Goal: Task Accomplishment & Management: Use online tool/utility

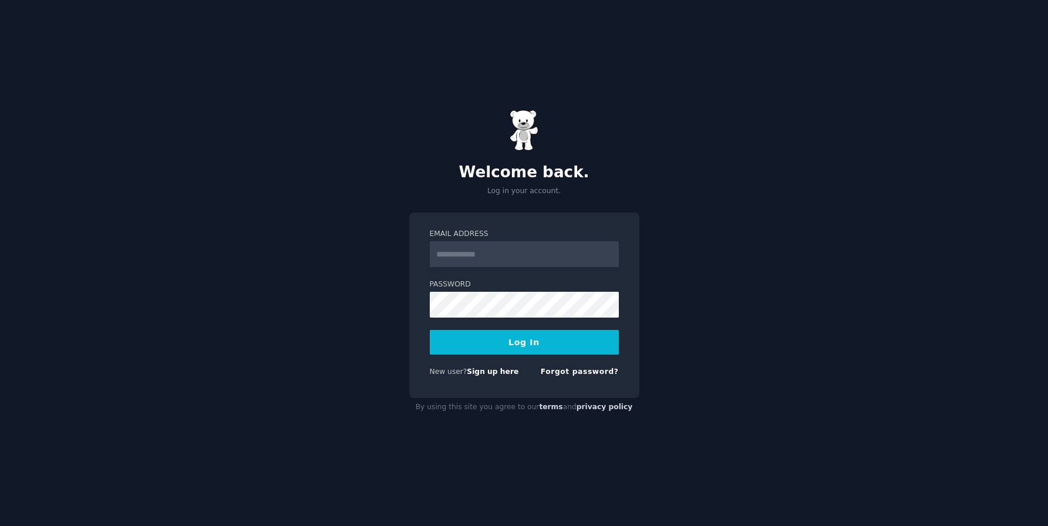
click at [526, 251] on input "Email Address" at bounding box center [524, 254] width 189 height 26
type input "**********"
click at [463, 351] on button "Log In" at bounding box center [524, 342] width 189 height 25
click at [526, 136] on img at bounding box center [524, 130] width 29 height 41
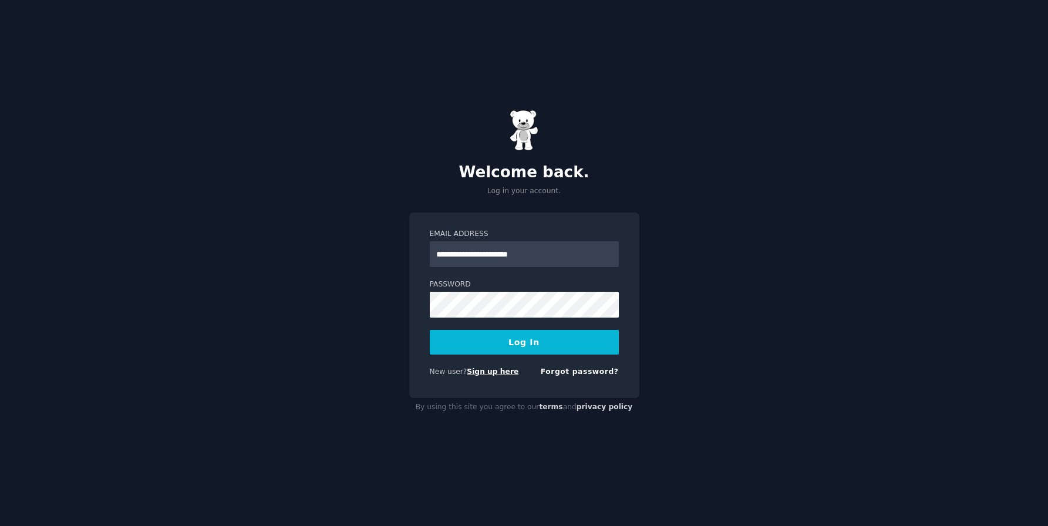
click at [485, 368] on link "Sign up here" at bounding box center [493, 372] width 52 height 8
click at [511, 257] on input "Email Address" at bounding box center [524, 254] width 189 height 26
type input "**********"
click at [430, 330] on button "Log In" at bounding box center [524, 342] width 189 height 25
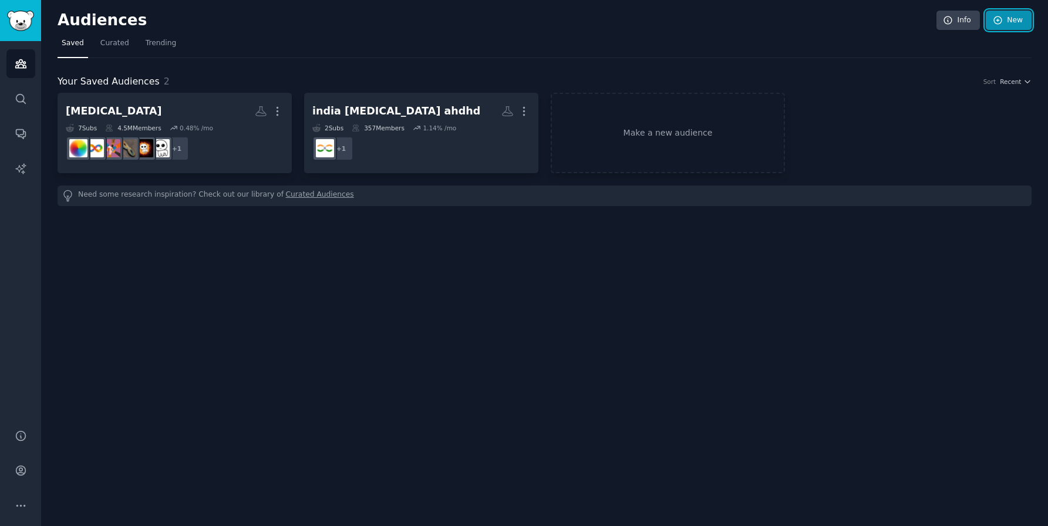
click at [1009, 22] on link "New" at bounding box center [1009, 21] width 46 height 20
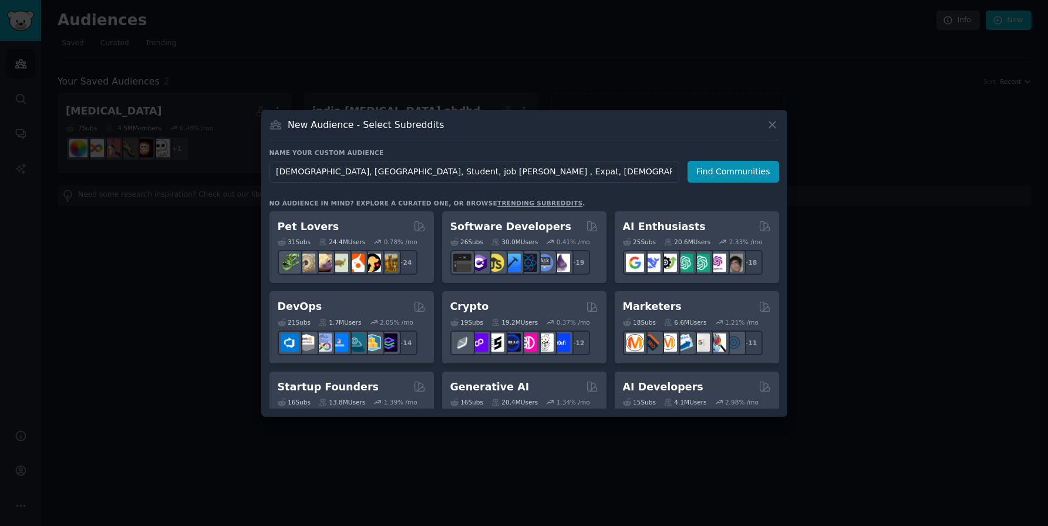
type input "[DEMOGRAPHIC_DATA], [GEOGRAPHIC_DATA], Student, job [PERSON_NAME] , Expat, [DEM…"
click at [724, 170] on button "Find Communities" at bounding box center [734, 172] width 92 height 22
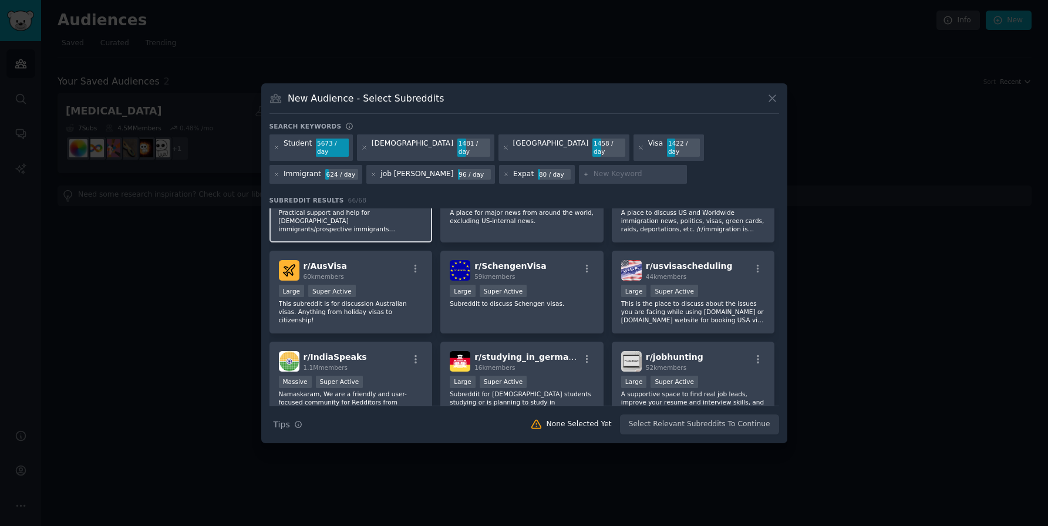
scroll to position [76, 0]
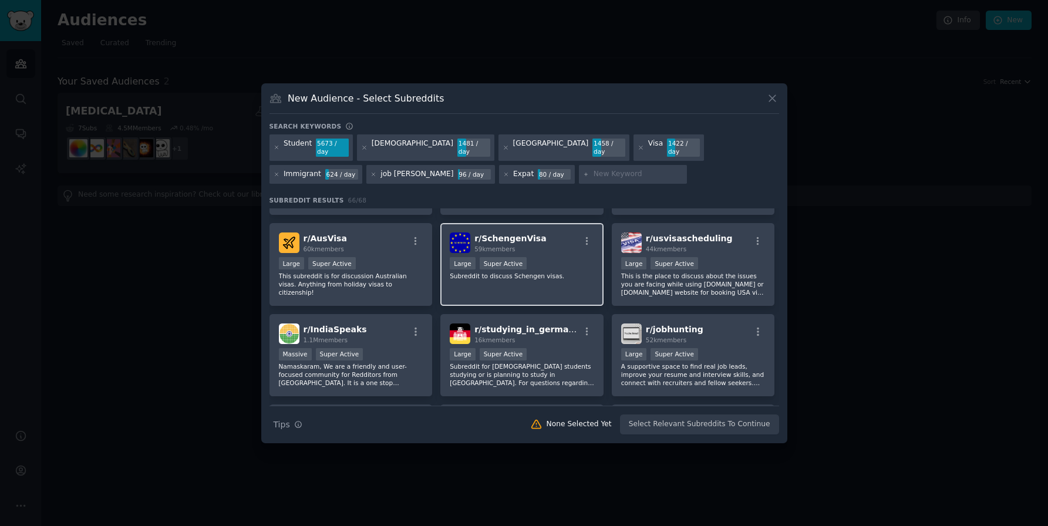
click at [513, 241] on span "r/ SchengenVisa" at bounding box center [510, 238] width 72 height 9
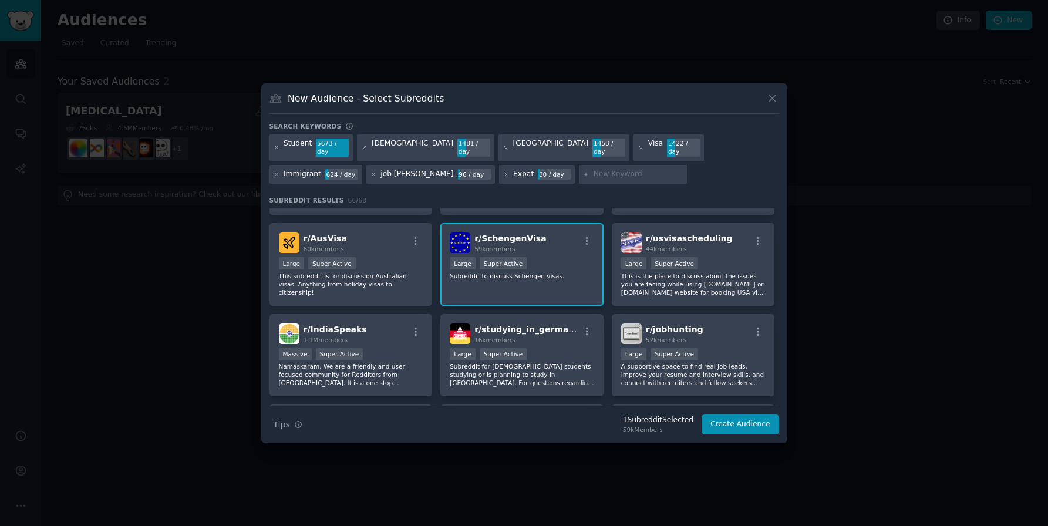
scroll to position [97, 0]
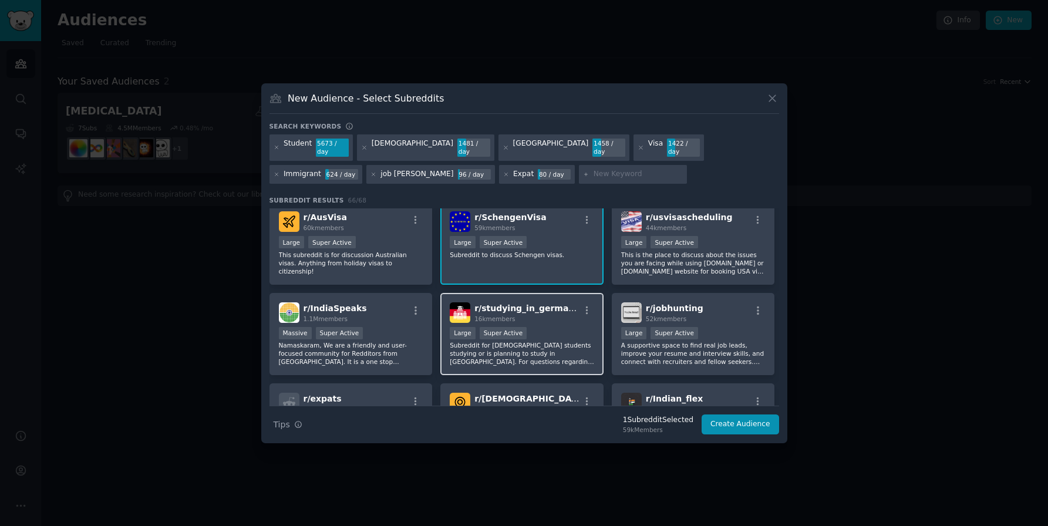
click at [547, 332] on div "Large Super Active" at bounding box center [522, 334] width 144 height 15
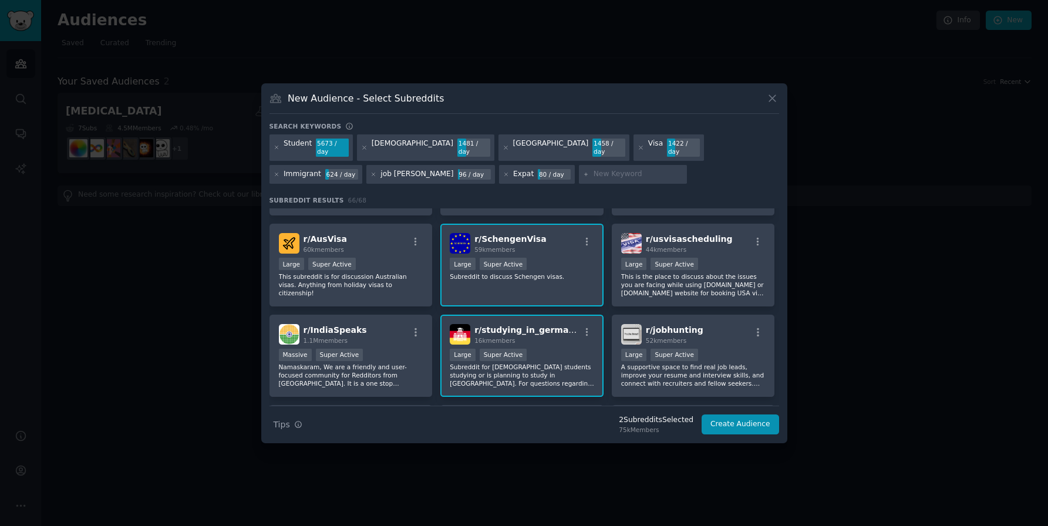
scroll to position [143, 0]
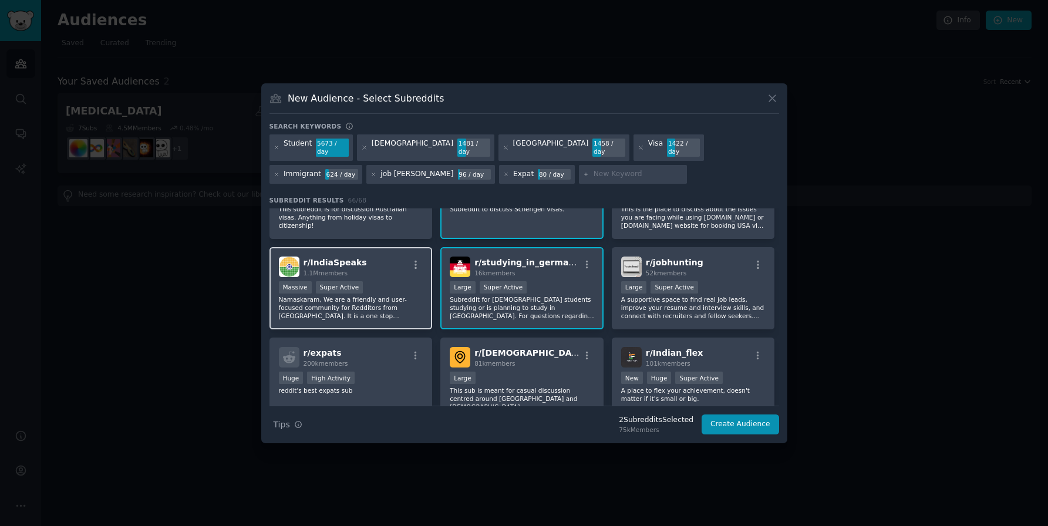
click at [416, 282] on div "Massive Super Active" at bounding box center [351, 288] width 144 height 15
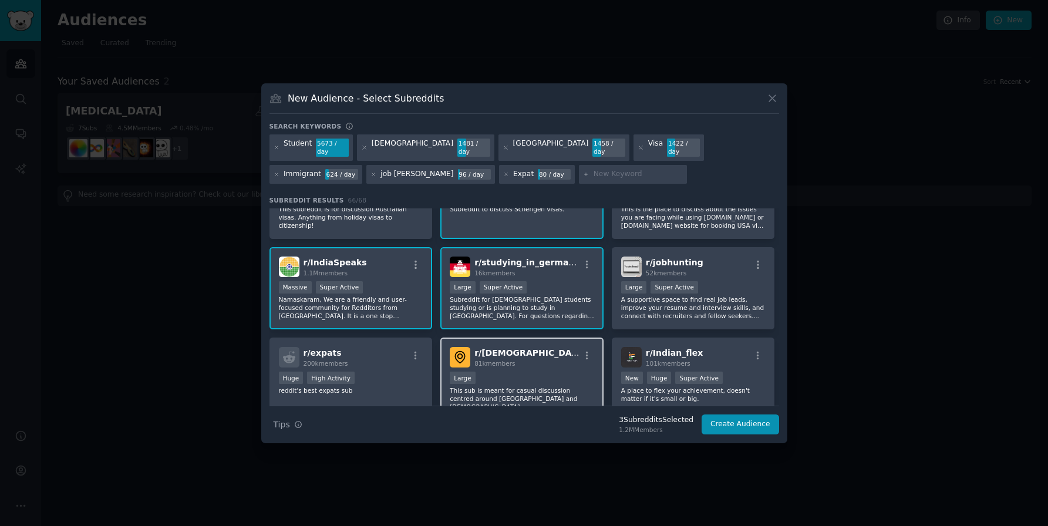
click at [510, 354] on h2 "r/ indian 81k members" at bounding box center [526, 357] width 105 height 21
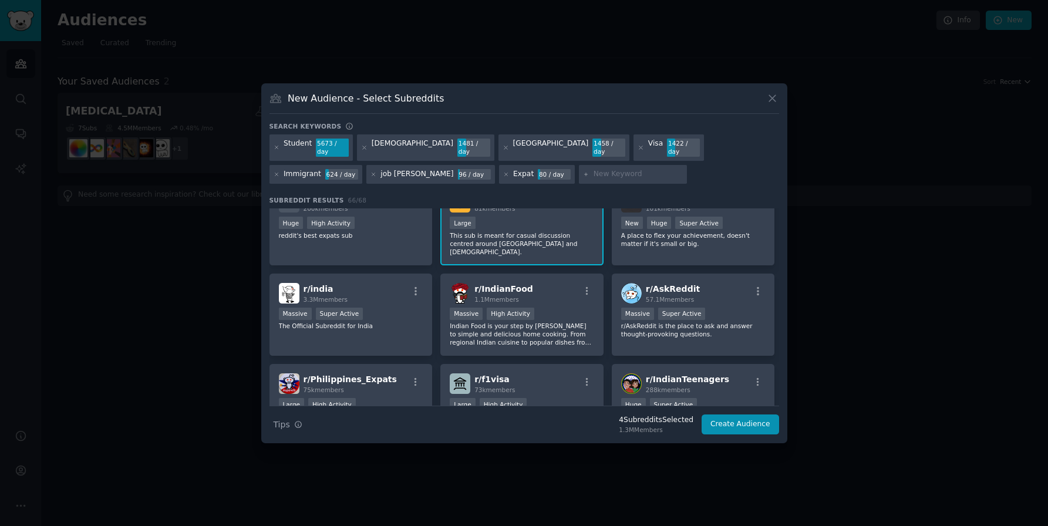
scroll to position [321, 0]
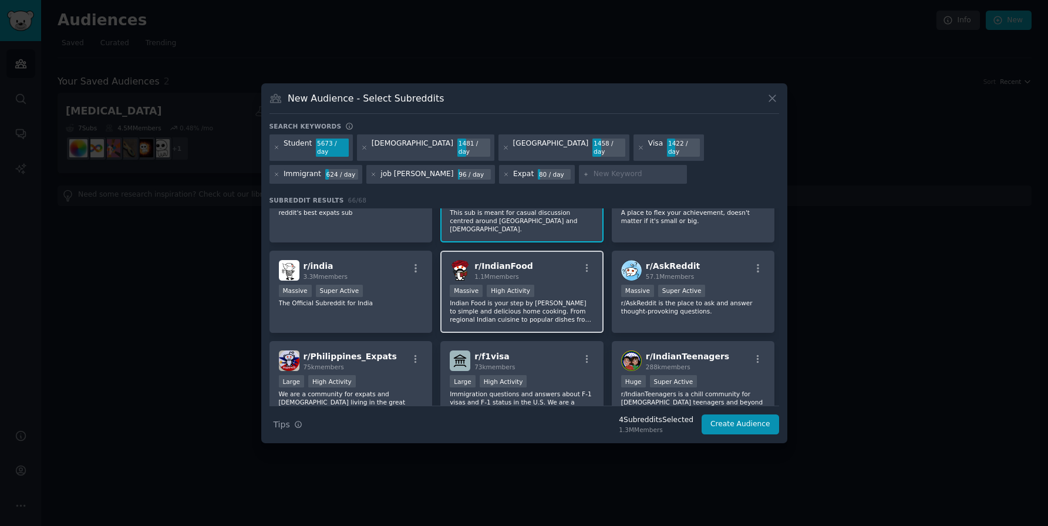
click at [490, 302] on p "Indian Food is your step by step guide to simple and delicious home cooking. Fr…" at bounding box center [522, 311] width 144 height 25
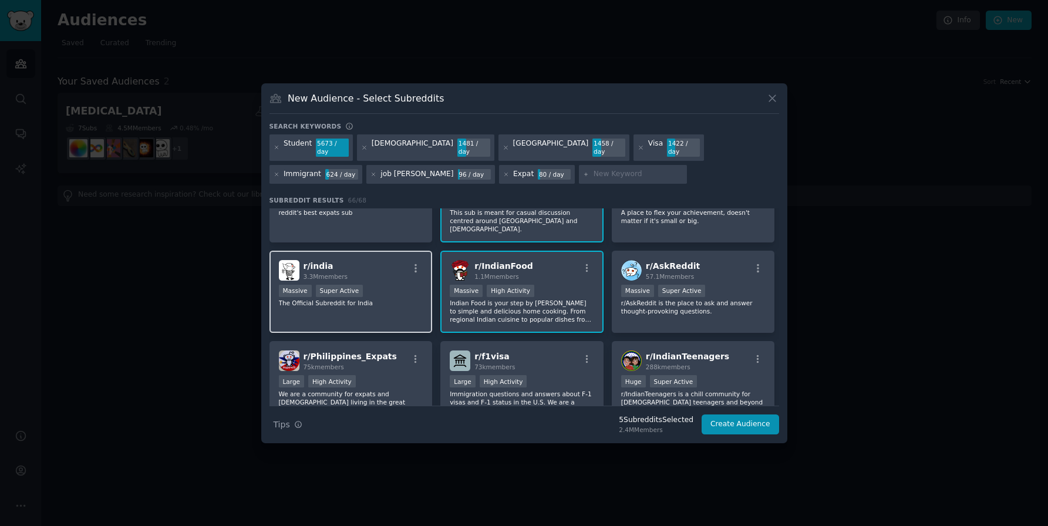
click at [388, 287] on div "Massive Super Active" at bounding box center [351, 292] width 144 height 15
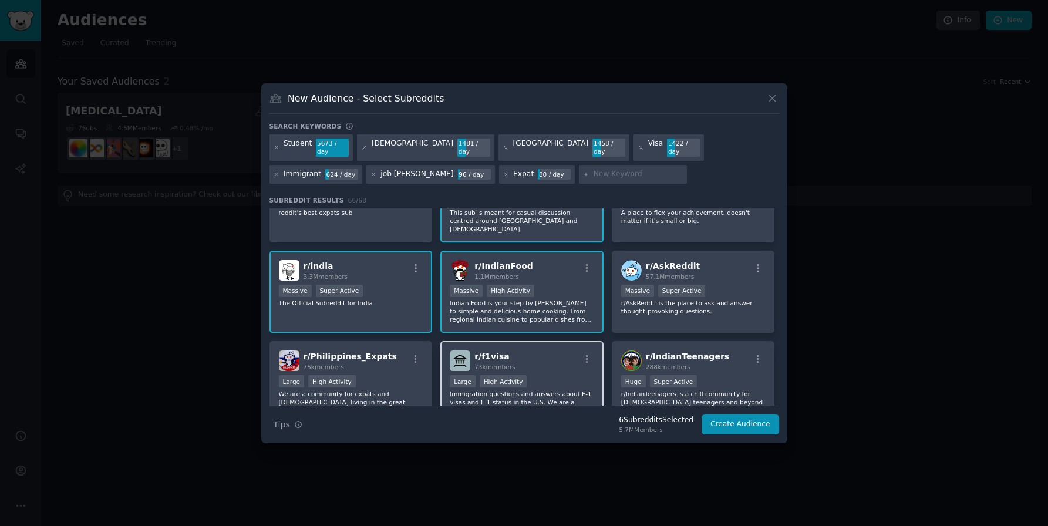
click at [489, 365] on div "r/ f1visa 73k members Large High Activity Immigration questions and answers abo…" at bounding box center [521, 382] width 163 height 83
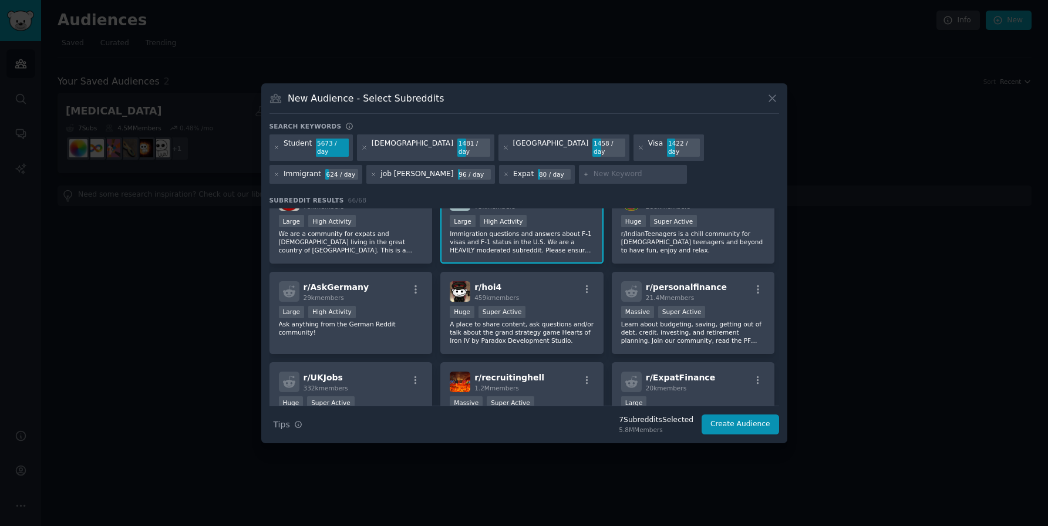
scroll to position [508, 0]
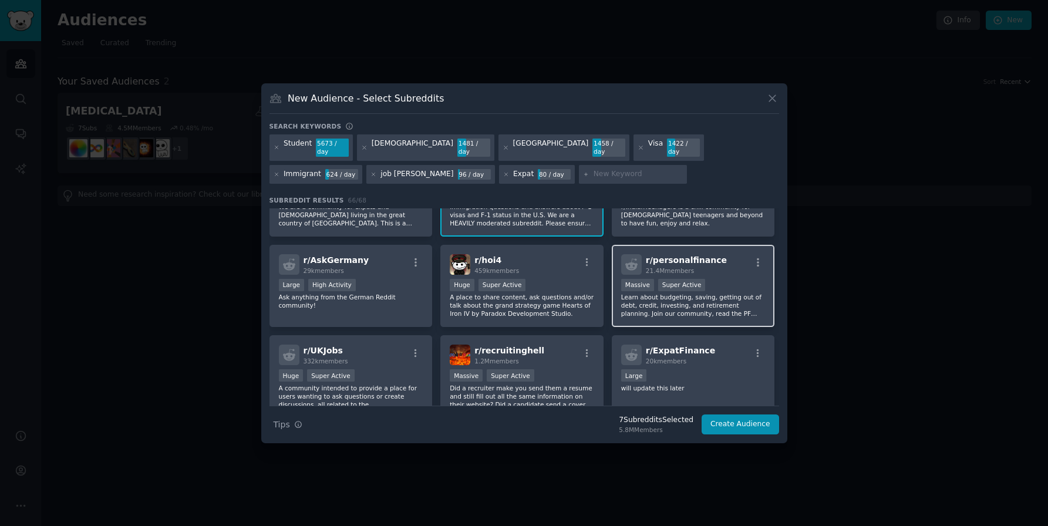
click at [630, 293] on p "Learn about budgeting, saving, getting out of debt, credit, investing, and reti…" at bounding box center [693, 305] width 144 height 25
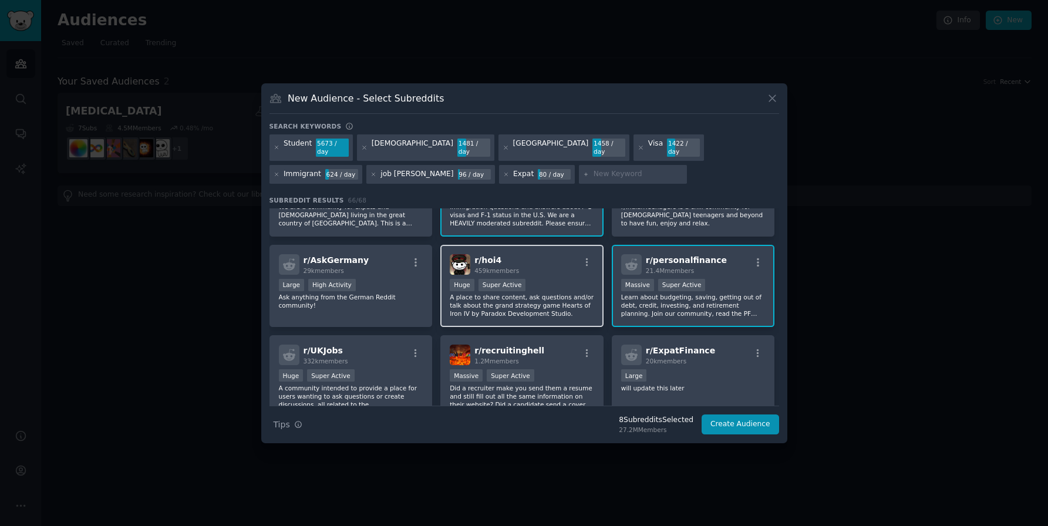
click at [506, 293] on p "A place to share content, ask questions and/or talk about the grand strategy ga…" at bounding box center [522, 305] width 144 height 25
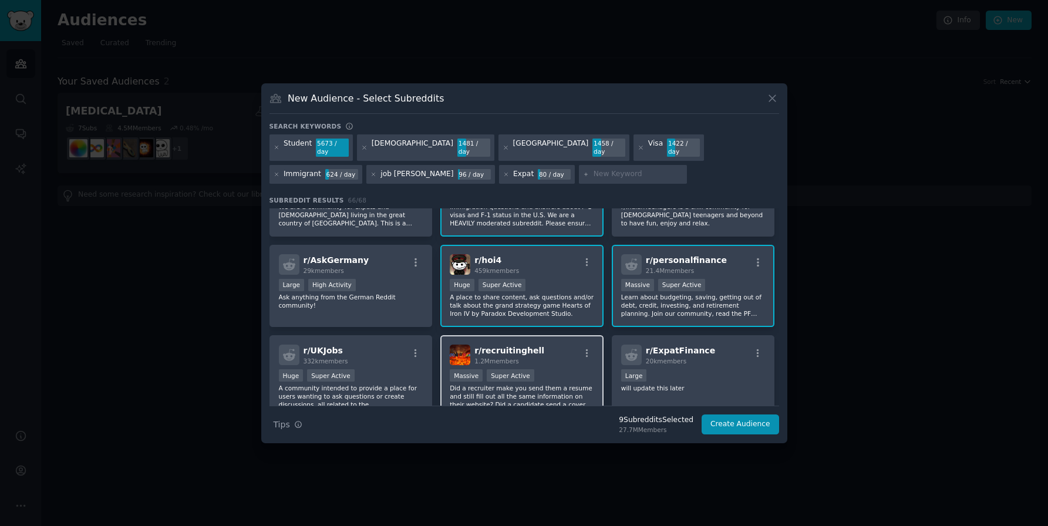
click at [513, 346] on span "r/ recruitinghell" at bounding box center [509, 350] width 70 height 9
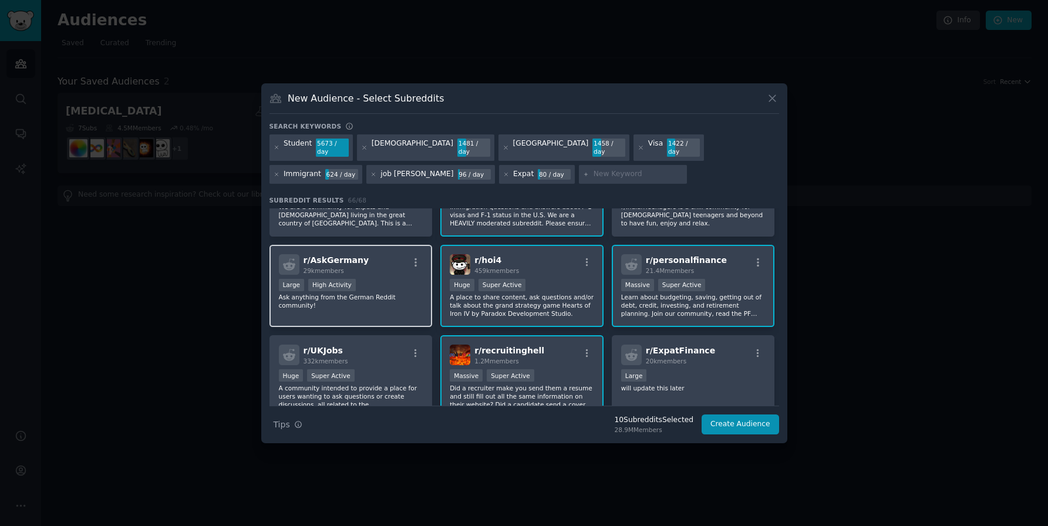
click at [363, 254] on div "r/ AskGermany 29k members" at bounding box center [351, 264] width 144 height 21
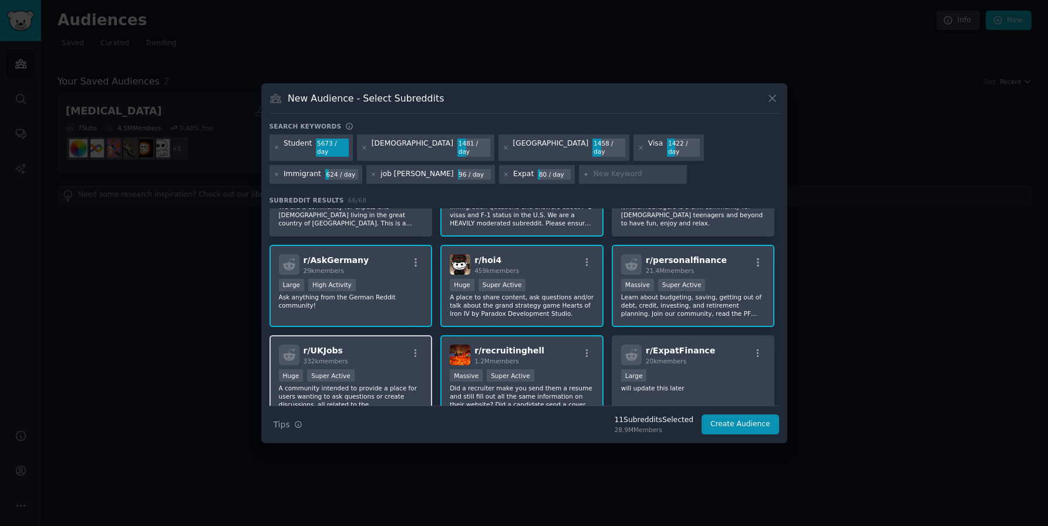
click at [383, 373] on div "Huge Super Active" at bounding box center [351, 376] width 144 height 15
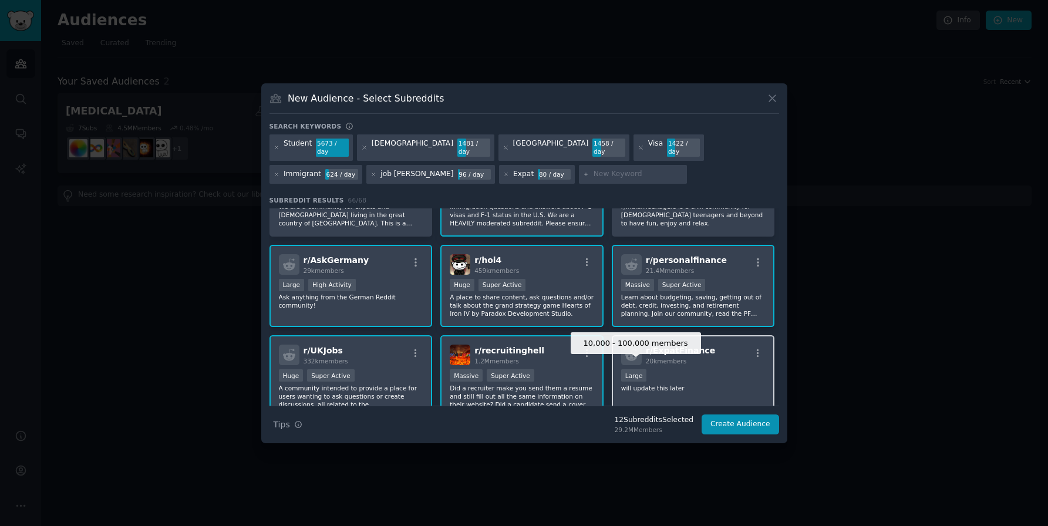
click at [638, 369] on div "Large" at bounding box center [634, 375] width 26 height 12
click at [679, 293] on p "Learn about budgeting, saving, getting out of debt, credit, investing, and reti…" at bounding box center [693, 305] width 144 height 25
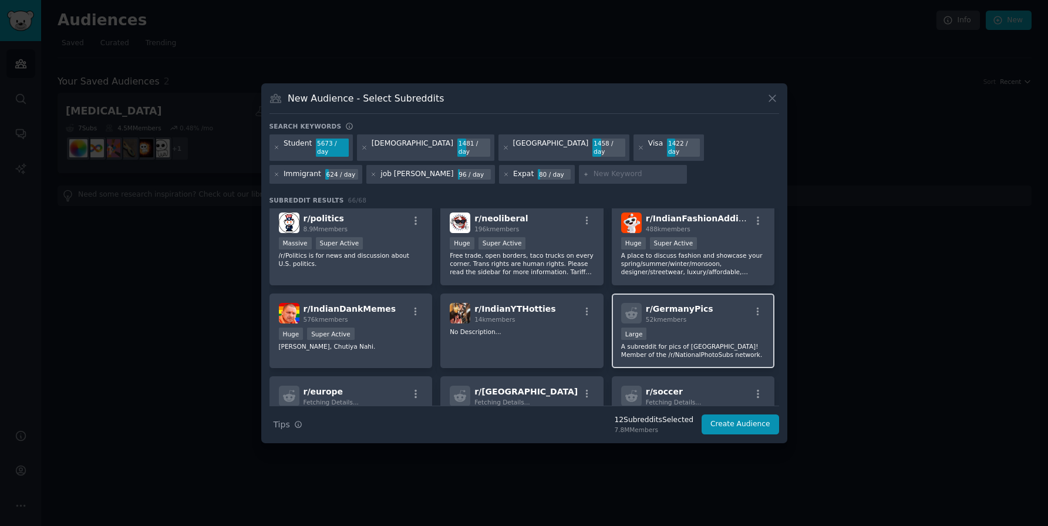
scroll to position [741, 0]
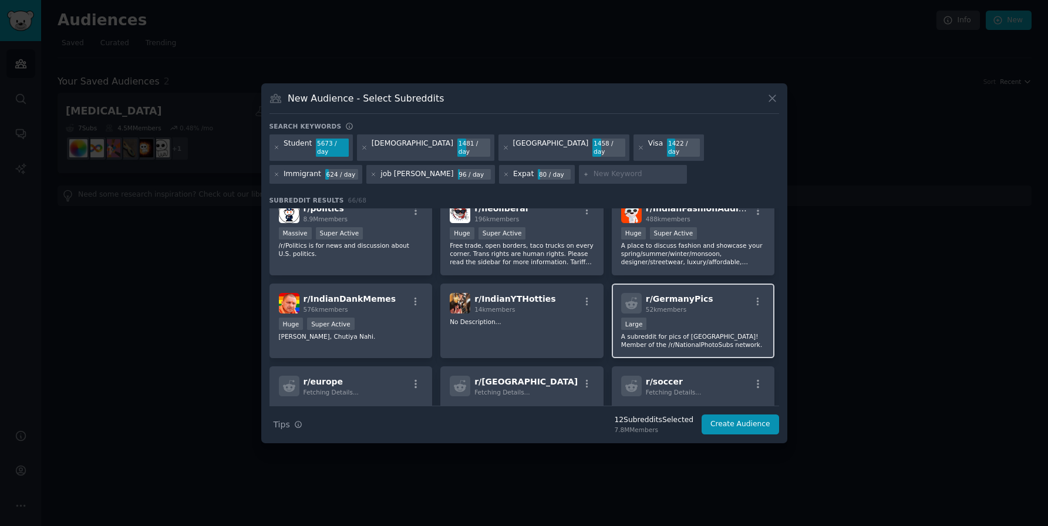
click at [672, 318] on div "Large" at bounding box center [693, 325] width 144 height 15
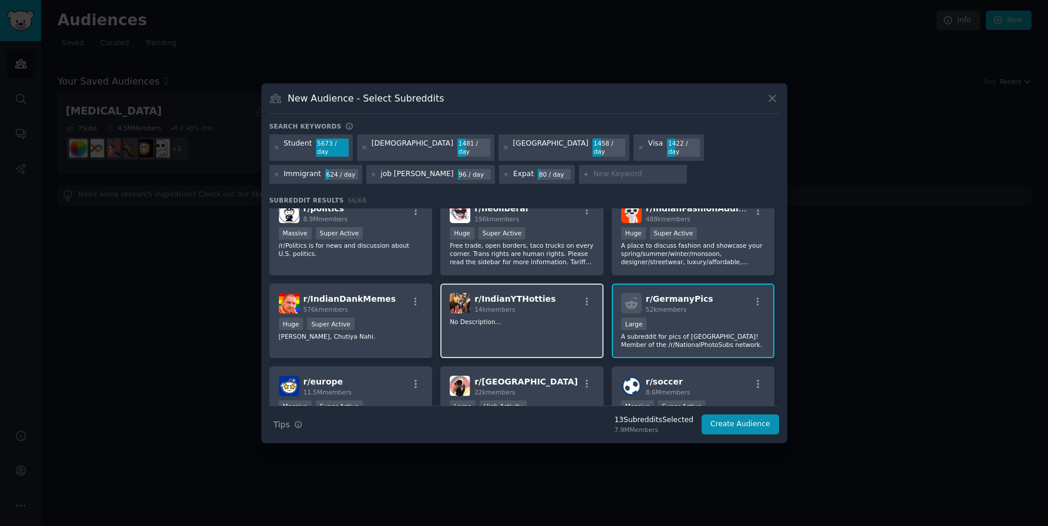
click at [534, 305] on div "14k members" at bounding box center [514, 309] width 81 height 8
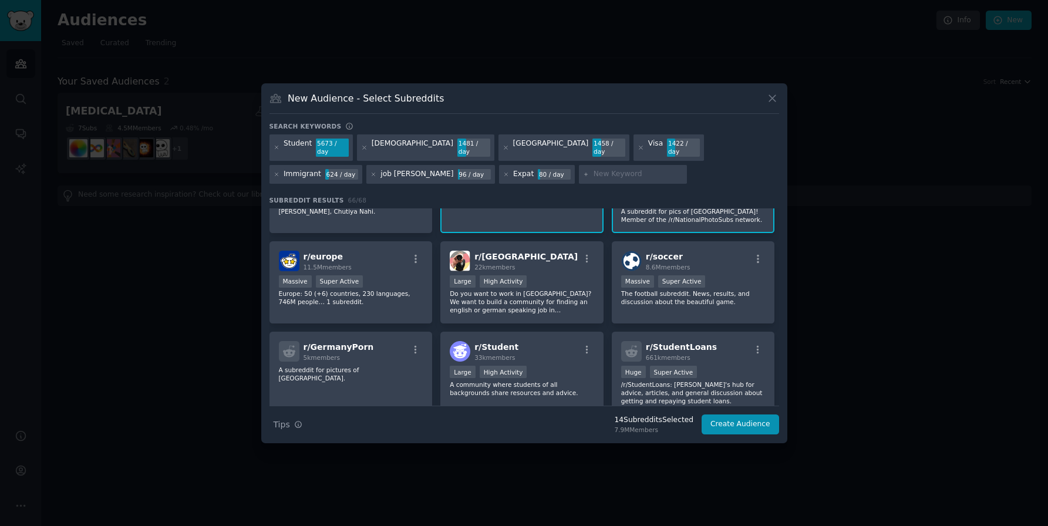
scroll to position [918, 0]
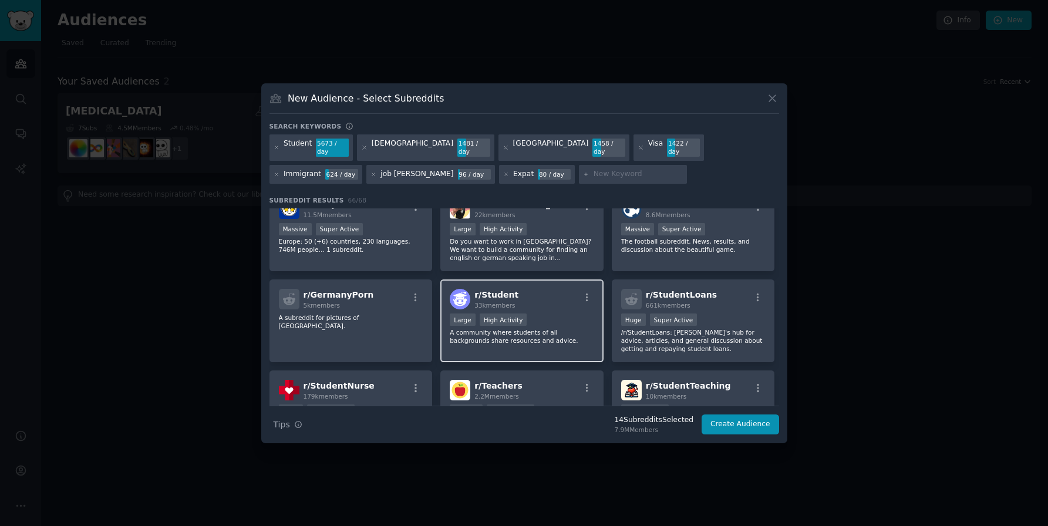
click at [526, 304] on div "r/ Student 33k members Large High Activity A community where students of all ba…" at bounding box center [521, 321] width 163 height 83
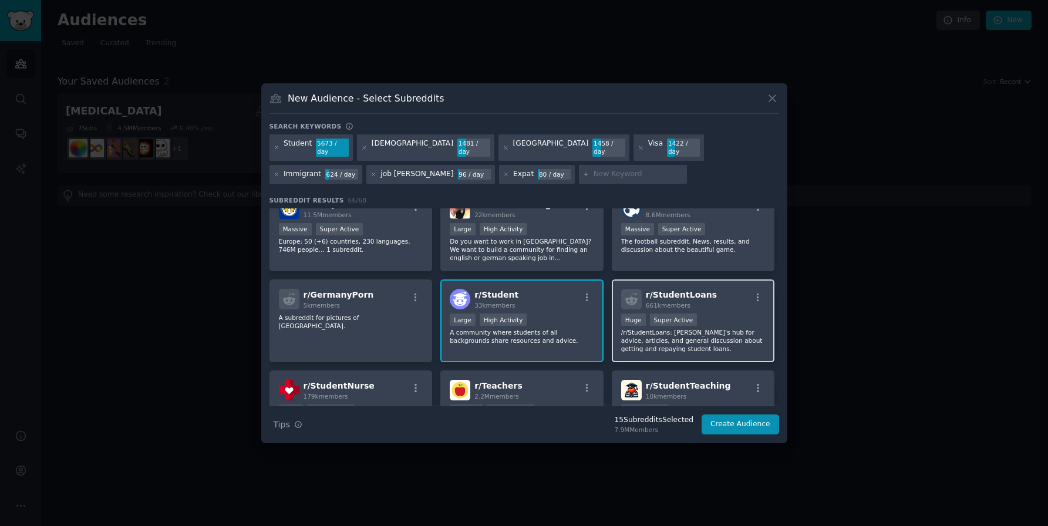
click at [636, 328] on p "/r/StudentLoans: Reddit's hub for advice, articles, and general discussion abou…" at bounding box center [693, 340] width 144 height 25
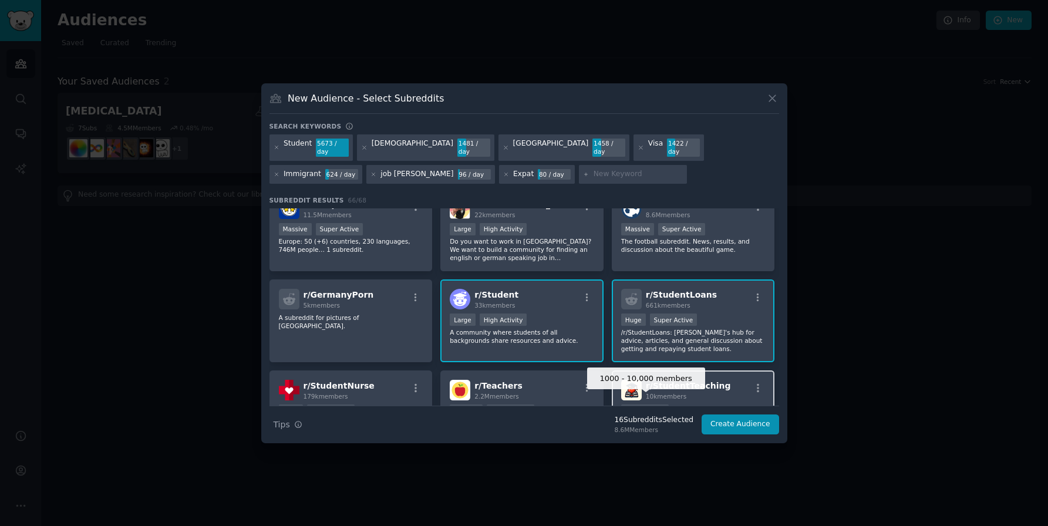
click at [659, 405] on div "Medium Size" at bounding box center [645, 411] width 48 height 12
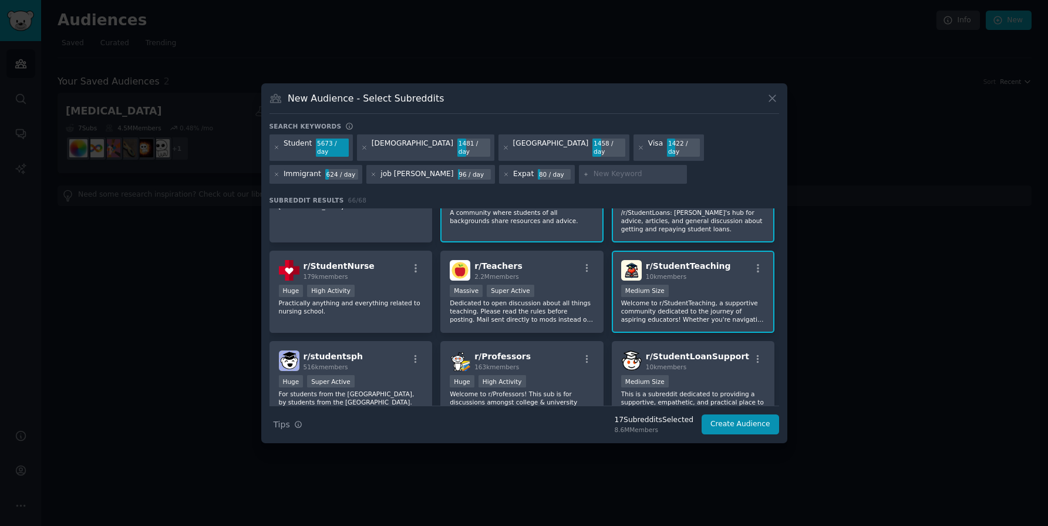
scroll to position [1093, 0]
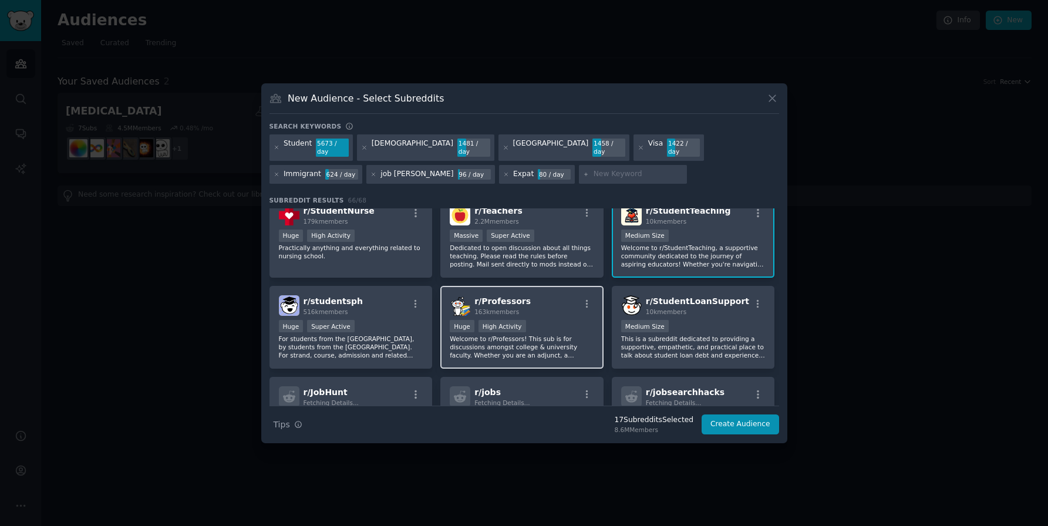
click at [519, 309] on div "r/ Professors 163k members Huge High Activity Welcome to r/Professors! This sub…" at bounding box center [521, 327] width 163 height 83
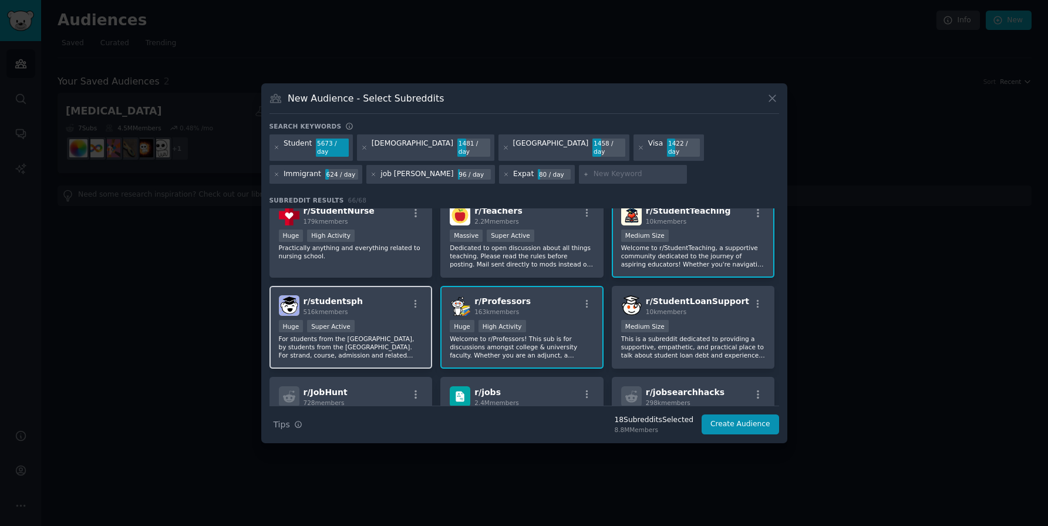
click at [382, 298] on div "r/ studentsph 516k members" at bounding box center [351, 305] width 144 height 21
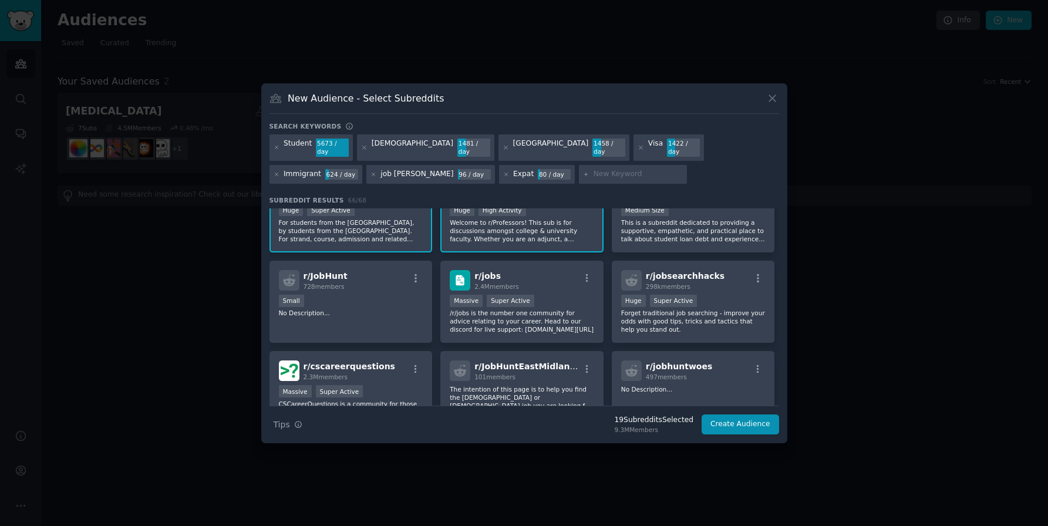
scroll to position [1273, 0]
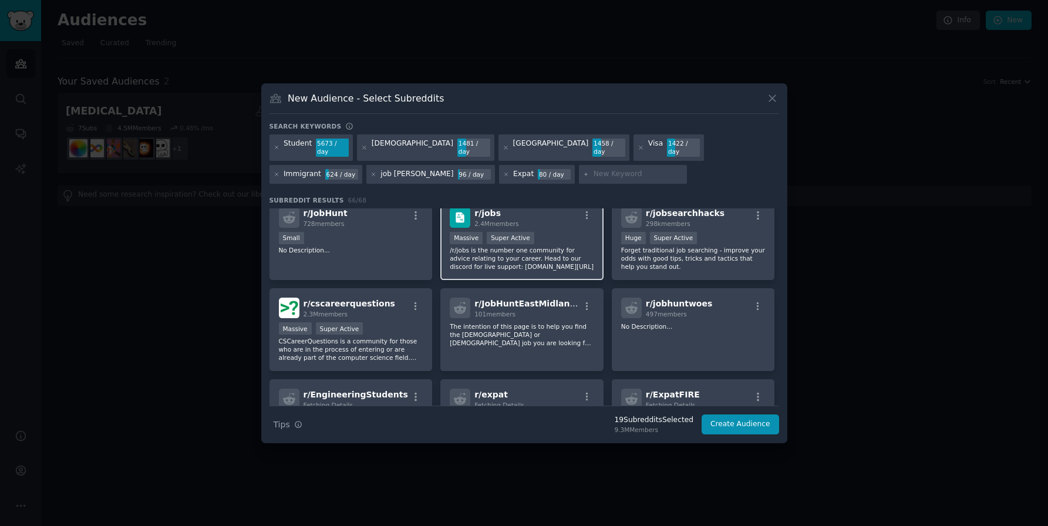
click at [479, 256] on p "/r/jobs is the number one community for advice relating to your career. Head to…" at bounding box center [522, 258] width 144 height 25
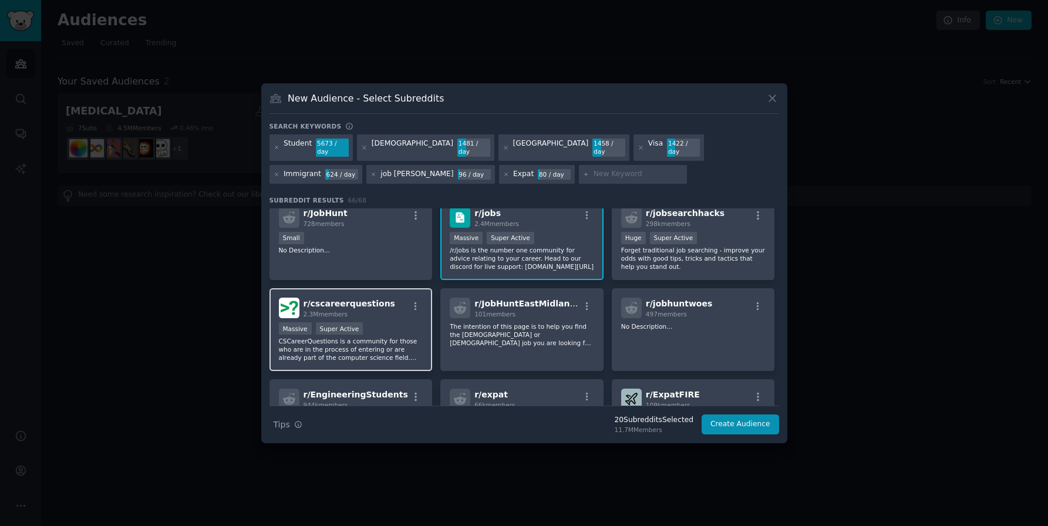
click at [402, 322] on div "Massive Super Active" at bounding box center [351, 329] width 144 height 15
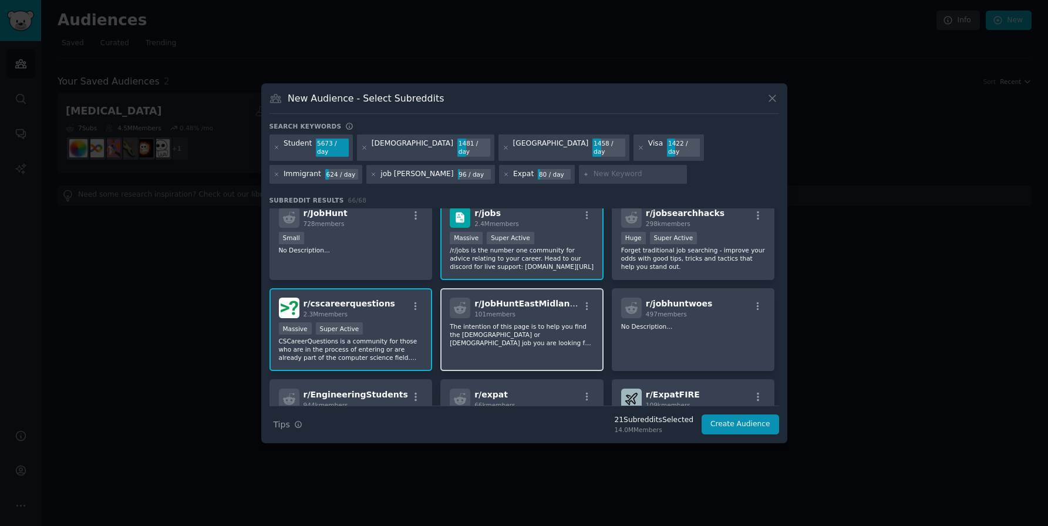
click at [490, 324] on p "The intention of this page is to help you find the part time or full time job y…" at bounding box center [522, 334] width 144 height 25
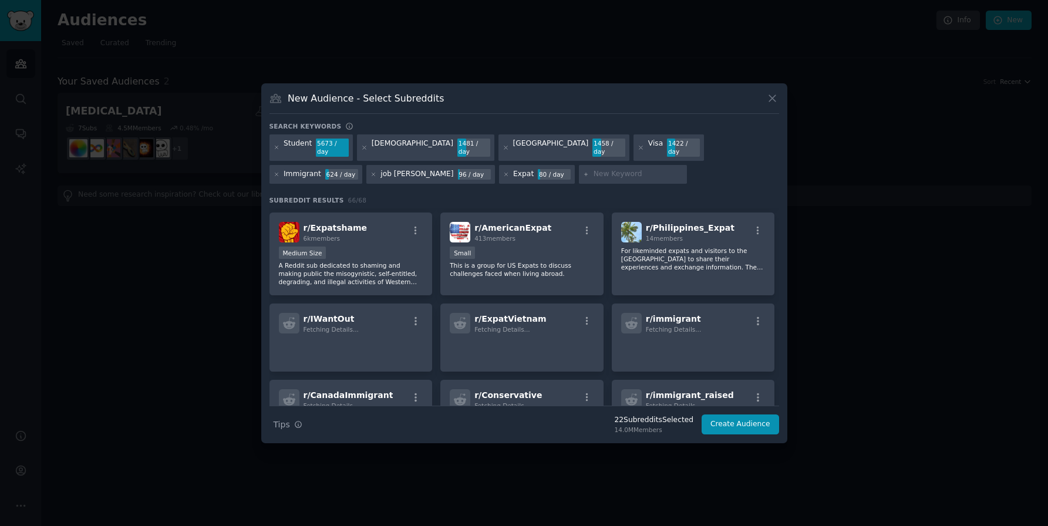
scroll to position [1581, 0]
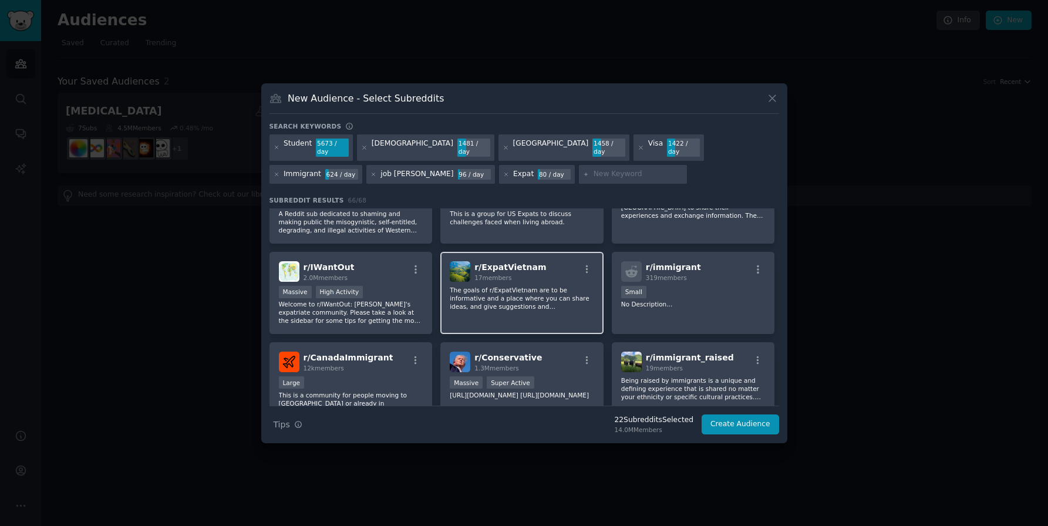
click at [545, 299] on p "The goals of r/ExpatVietnam are to be informative and a place where you can sha…" at bounding box center [522, 298] width 144 height 25
click at [718, 423] on button "Create Audience" at bounding box center [741, 425] width 78 height 20
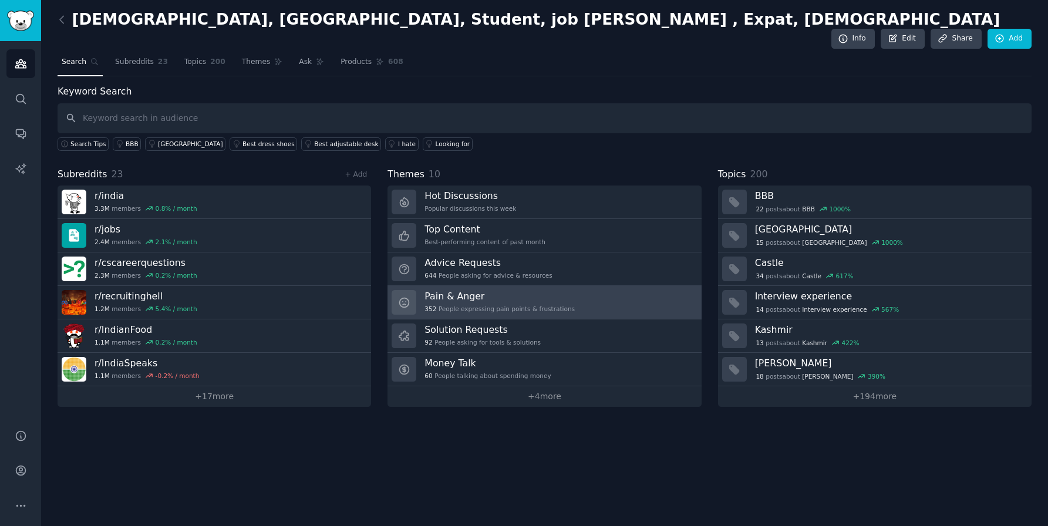
click at [519, 290] on h3 "Pain & Anger" at bounding box center [500, 296] width 150 height 12
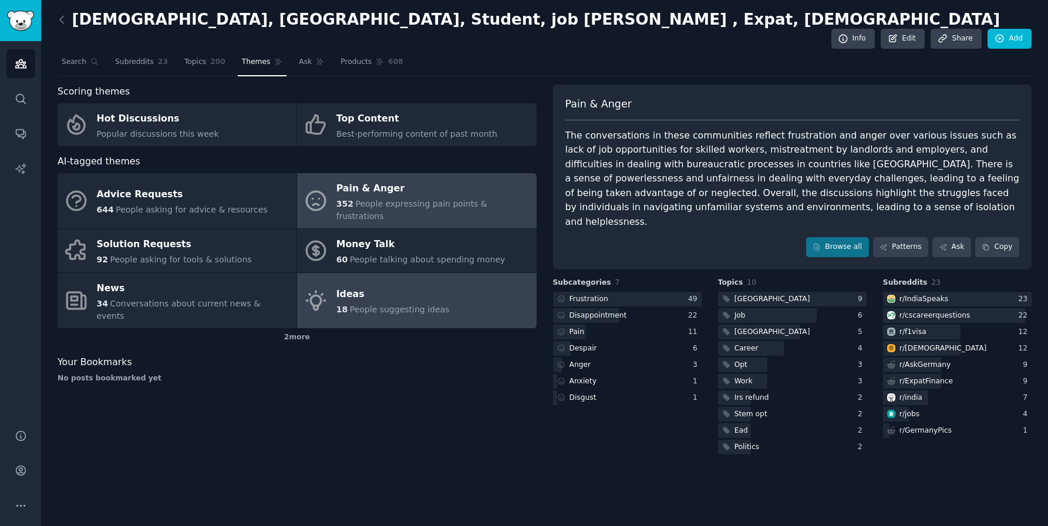
click at [445, 273] on link "Ideas 18 People suggesting ideas" at bounding box center [416, 301] width 239 height 56
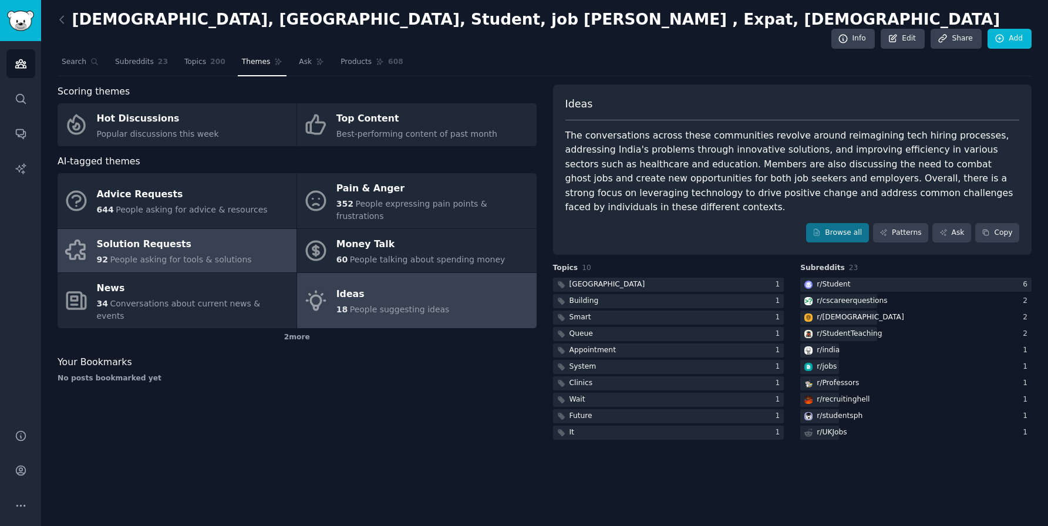
click at [210, 229] on link "Solution Requests 92 People asking for tools & solutions" at bounding box center [177, 250] width 239 height 43
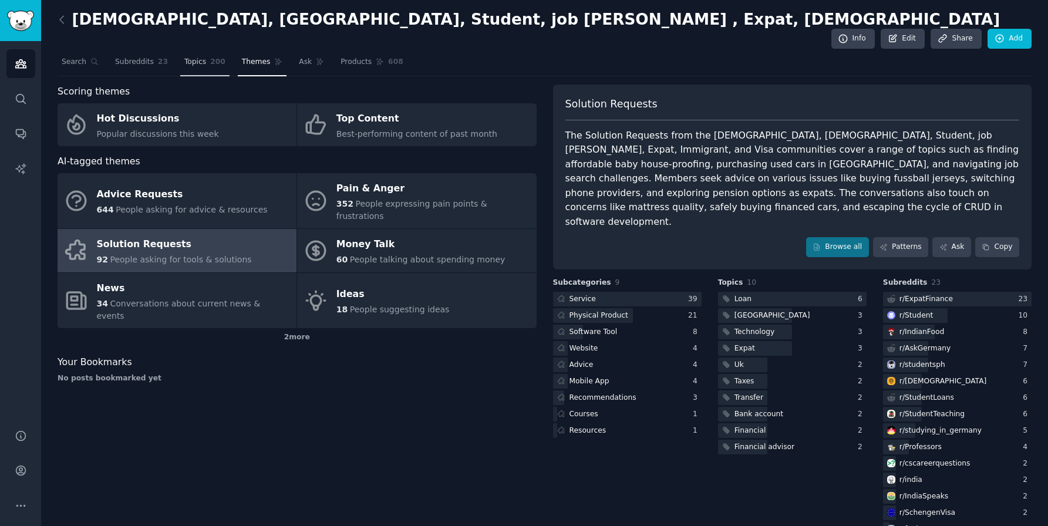
click at [191, 57] on span "Topics" at bounding box center [195, 62] width 22 height 11
